Goal: Information Seeking & Learning: Learn about a topic

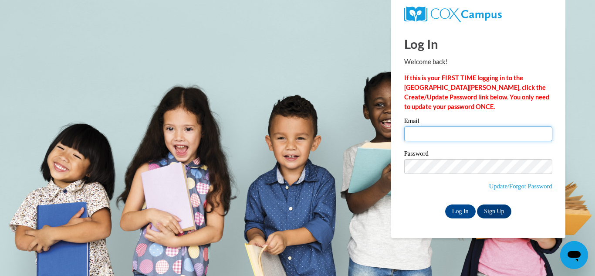
click at [448, 127] on input "Email" at bounding box center [478, 133] width 148 height 15
type input "[EMAIL_ADDRESS][PERSON_NAME][DOMAIN_NAME]"
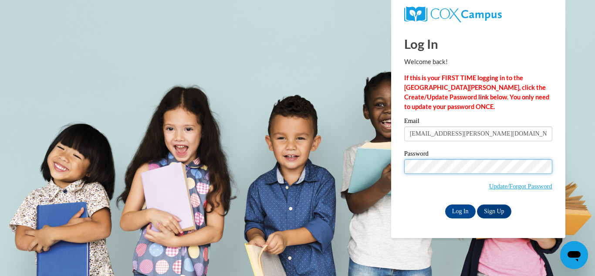
click at [445, 204] on input "Log In" at bounding box center [460, 211] width 30 height 14
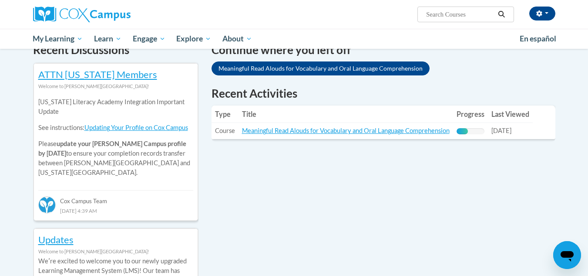
scroll to position [279, 0]
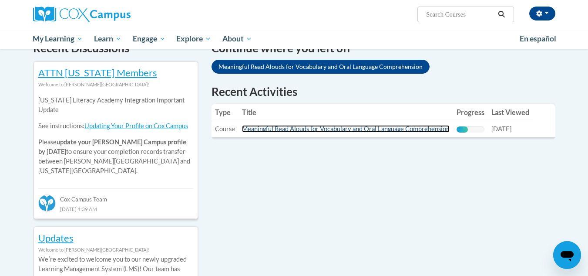
click at [367, 132] on link "Meaningful Read Alouds for Vocabulary and Oral Language Comprehension" at bounding box center [346, 128] width 208 height 7
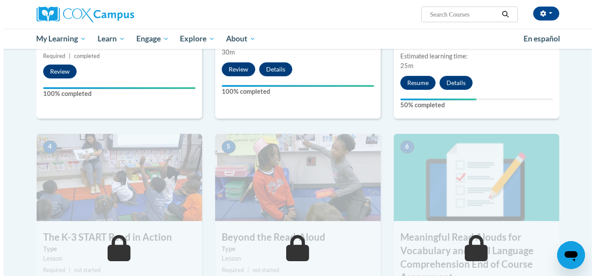
scroll to position [355, 0]
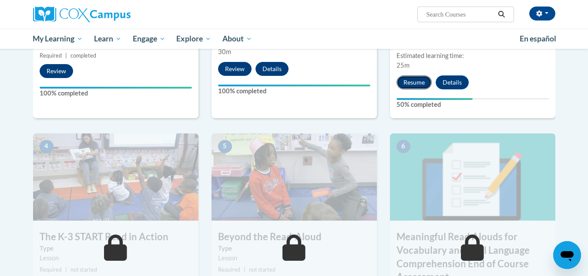
click at [405, 84] on button "Resume" at bounding box center [414, 82] width 35 height 14
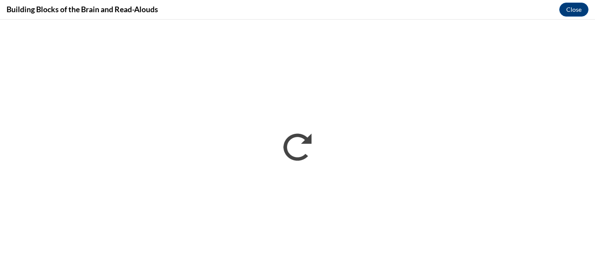
scroll to position [0, 0]
